Goal: Check status: Check status

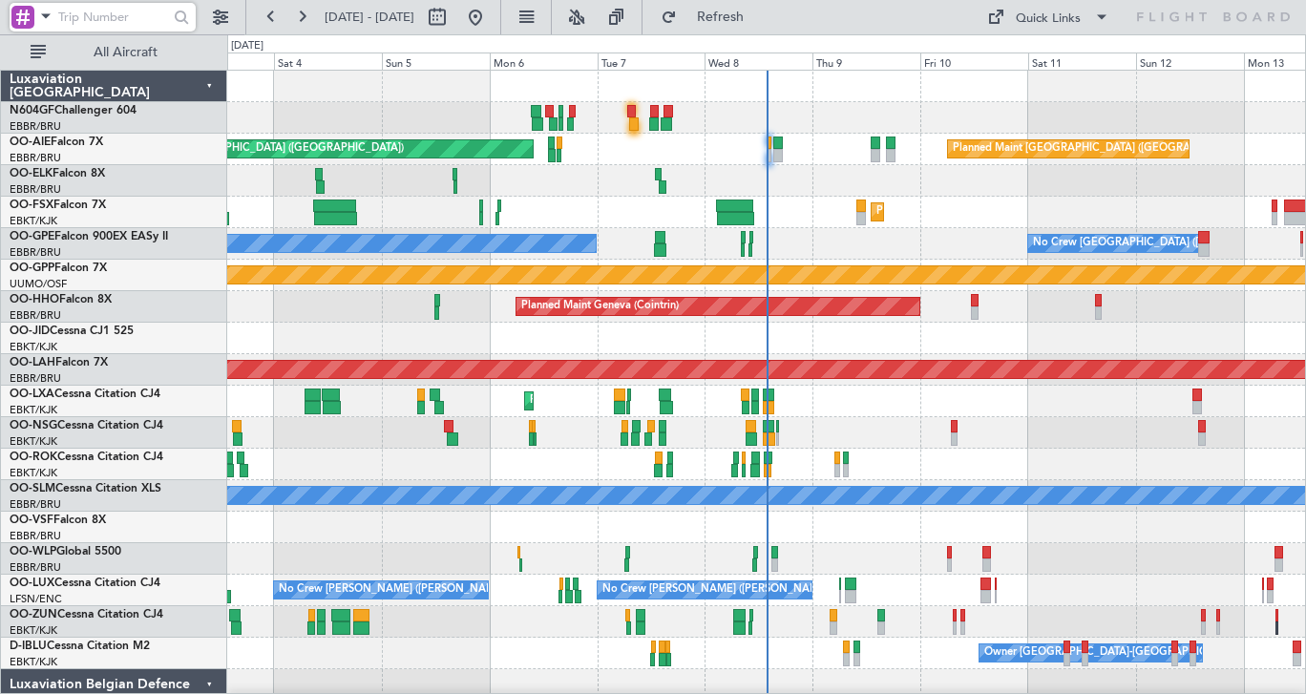
click at [138, 15] on input "text" at bounding box center [113, 17] width 110 height 29
click at [137, 19] on input "text" at bounding box center [113, 17] width 110 height 29
paste input "359946"
type input "359946"
click at [184, 14] on div at bounding box center [182, 18] width 30 height 30
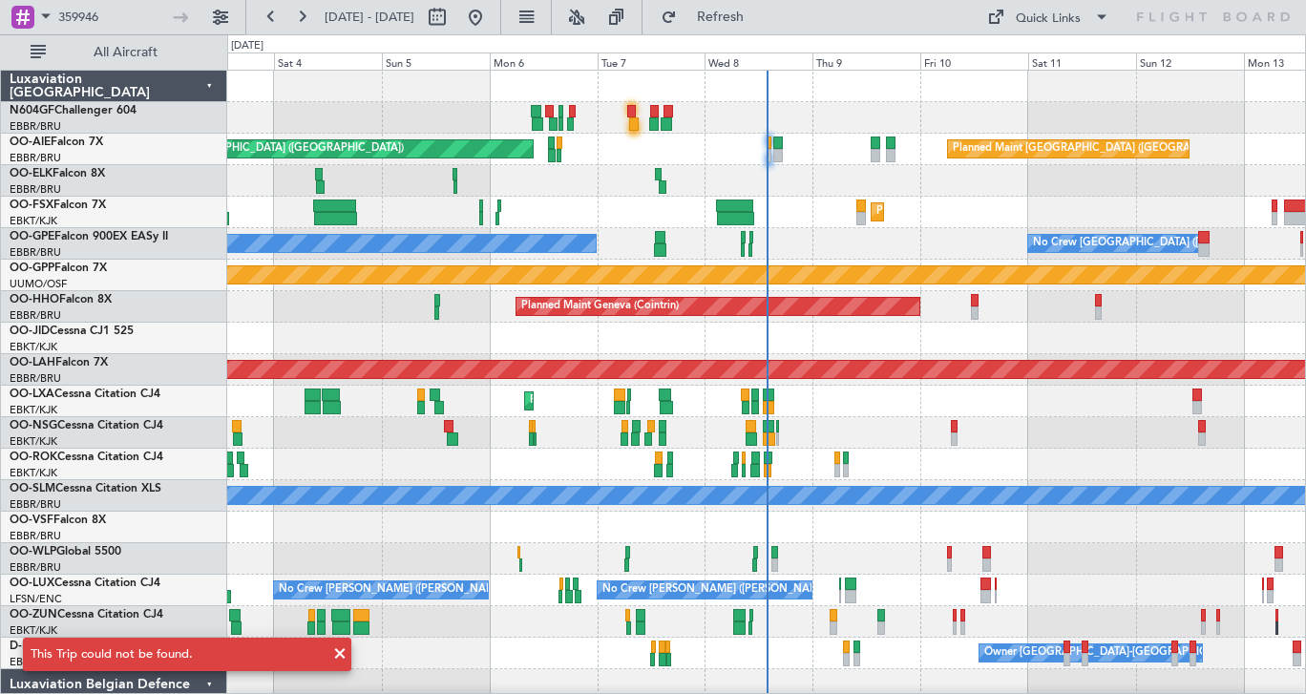
drag, startPoint x: 200, startPoint y: 651, endPoint x: 20, endPoint y: 650, distance: 180.4
click at [20, 650] on div "This Trip could not be found." at bounding box center [187, 655] width 374 height 80
copy div "This Trip could not be found."
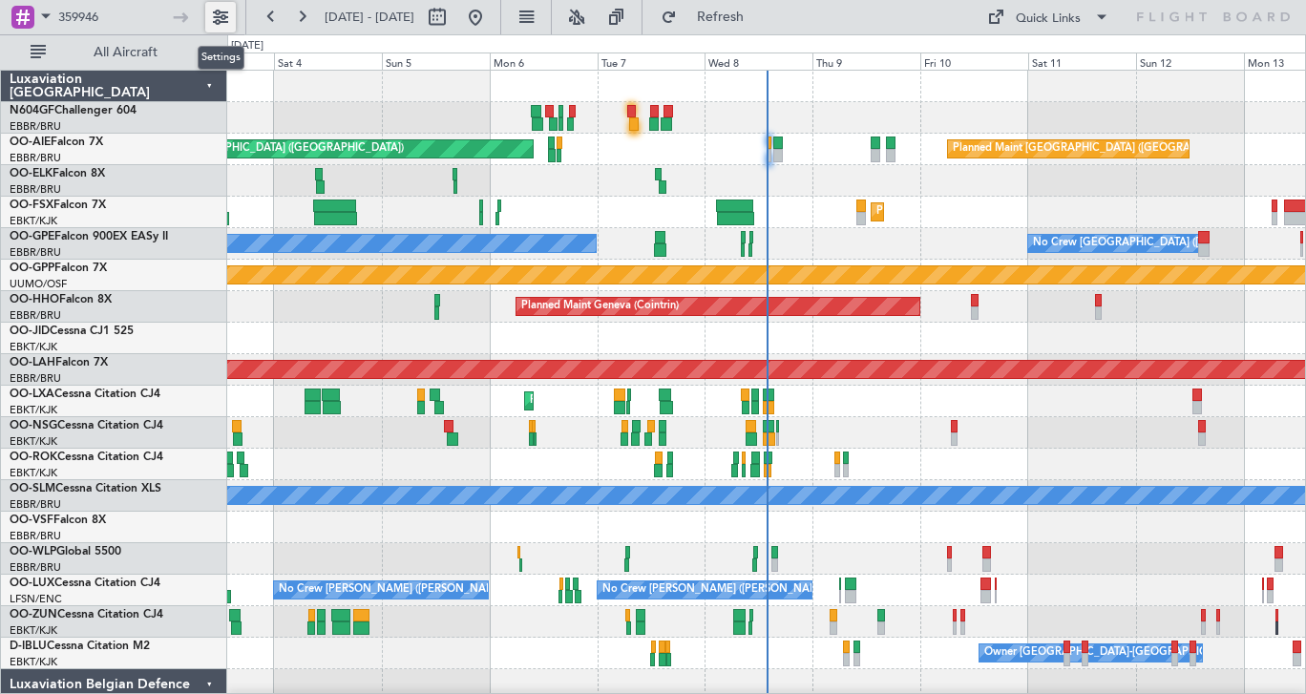
click at [216, 18] on button at bounding box center [220, 17] width 31 height 31
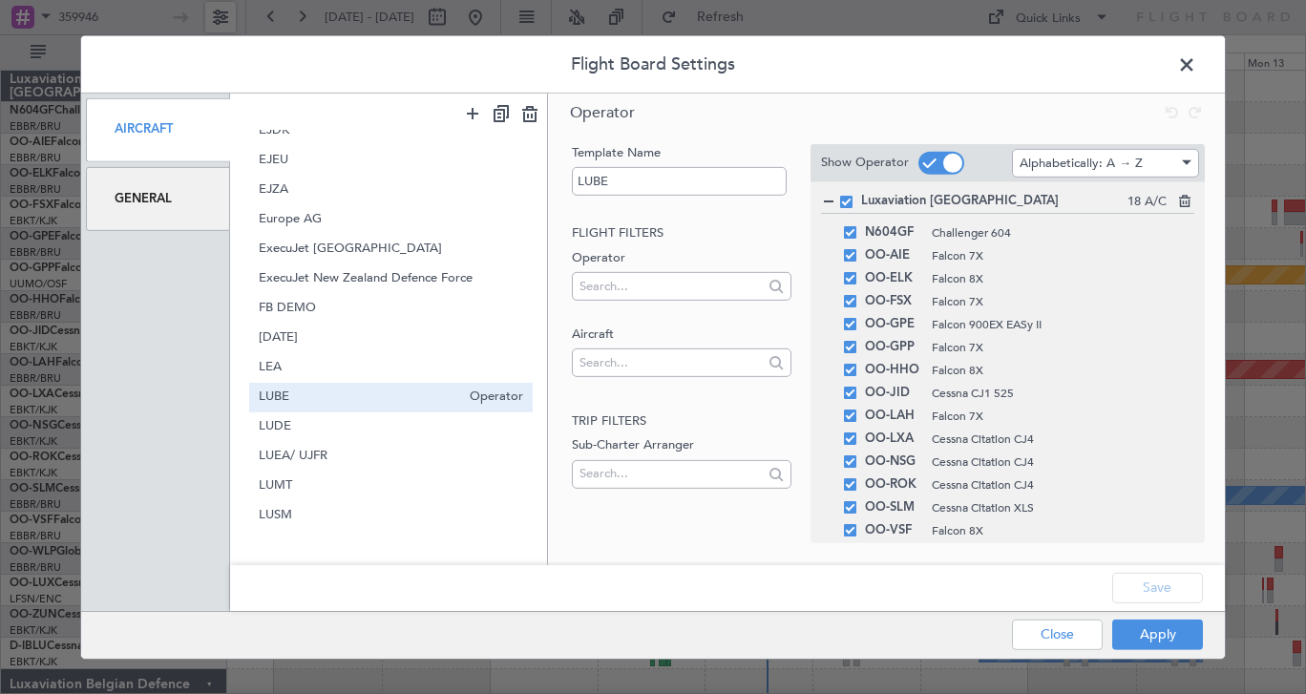
scroll to position [410, 0]
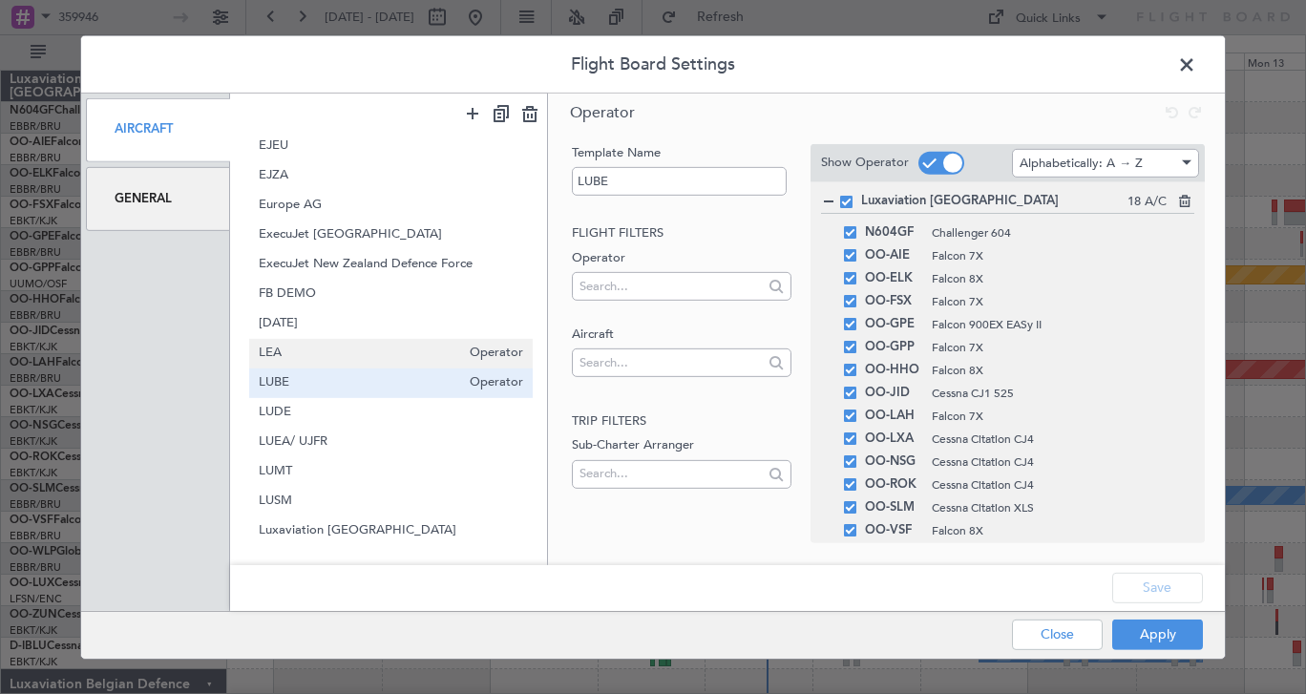
click at [357, 340] on div "LEA Operator" at bounding box center [391, 354] width 284 height 30
type input "LEA"
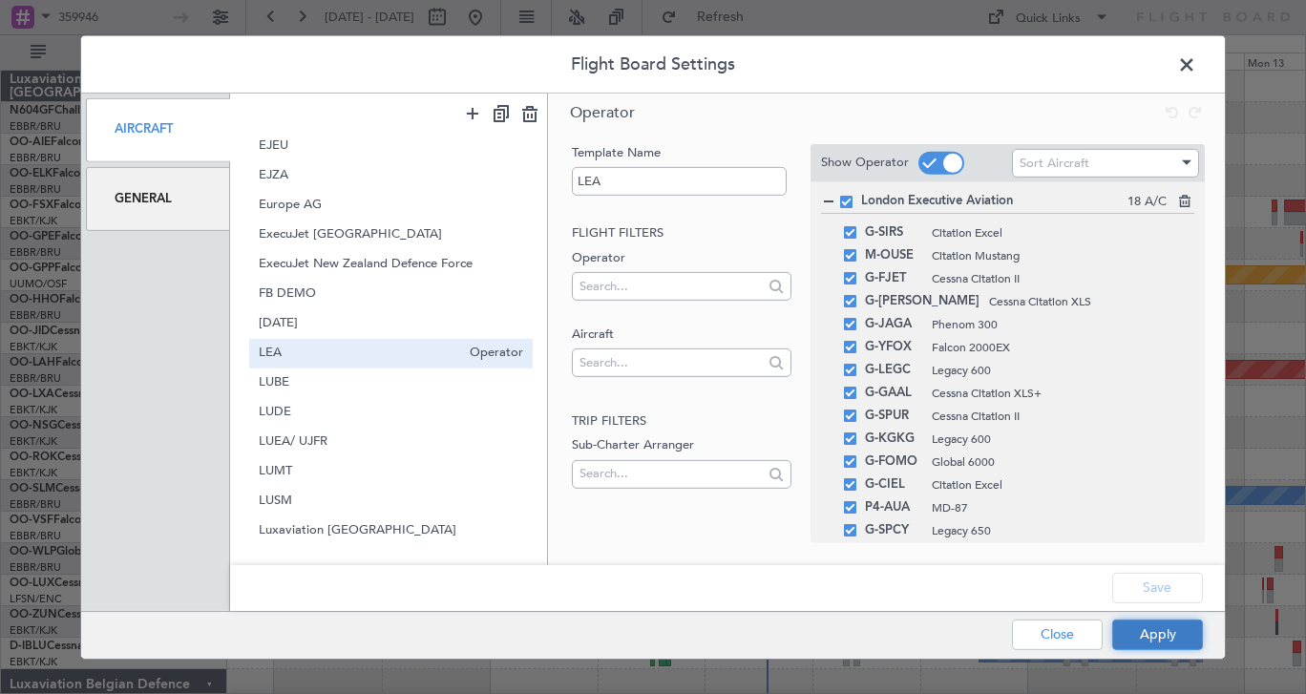
click at [1141, 635] on button "Apply" at bounding box center [1157, 635] width 91 height 31
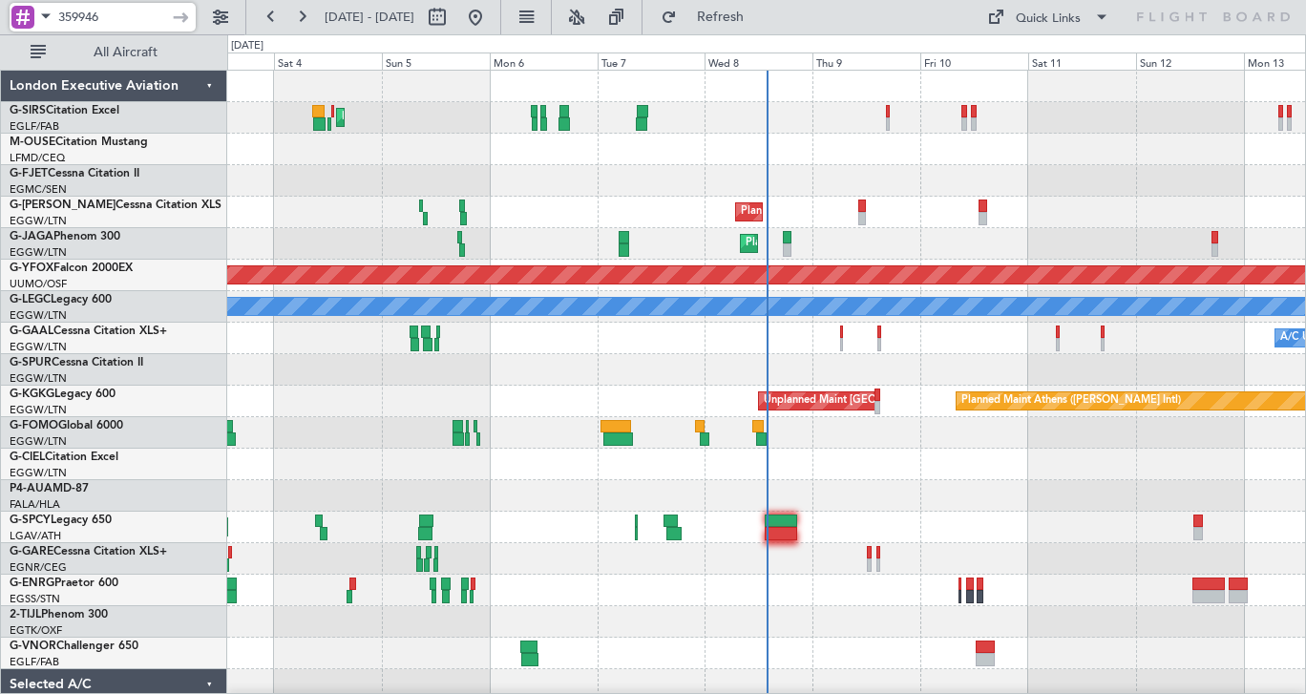
click at [128, 23] on input "359946" at bounding box center [113, 17] width 110 height 29
click at [179, 19] on div at bounding box center [182, 18] width 30 height 30
